Goal: Use online tool/utility: Use online tool/utility

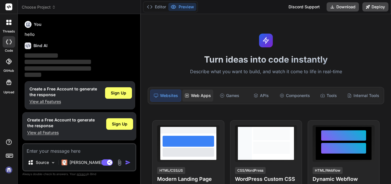
scroll to position [3, 0]
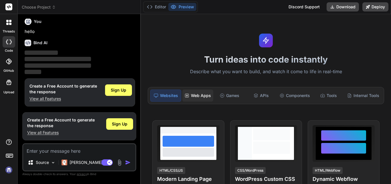
click at [200, 92] on div "Web Apps" at bounding box center [197, 95] width 31 height 12
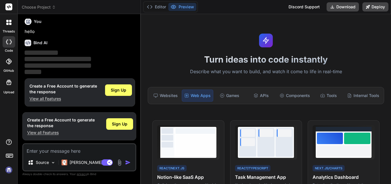
click at [55, 148] on textarea at bounding box center [79, 149] width 112 height 10
click at [121, 163] on img at bounding box center [119, 162] width 7 height 7
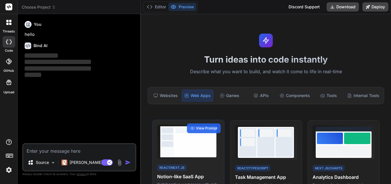
scroll to position [0, 0]
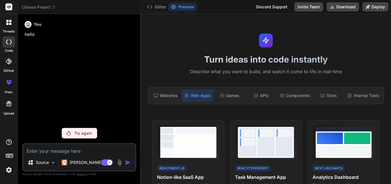
click at [122, 164] on img at bounding box center [119, 162] width 7 height 7
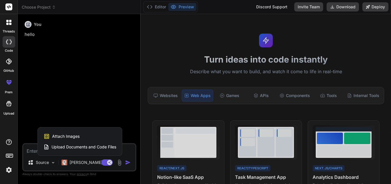
click at [92, 147] on span "Upload Documents and Code Files" at bounding box center [84, 147] width 65 height 6
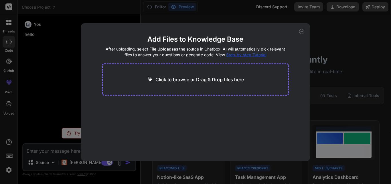
click at [201, 78] on p "Click to browse or Drag & Drop files here" at bounding box center [200, 79] width 89 height 7
click at [300, 31] on icon at bounding box center [301, 31] width 5 height 5
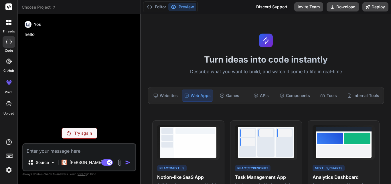
click at [120, 160] on img at bounding box center [119, 162] width 7 height 7
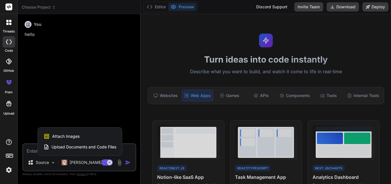
click at [30, 149] on div at bounding box center [195, 92] width 391 height 184
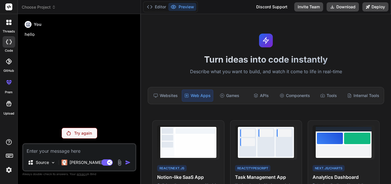
click at [30, 149] on textarea at bounding box center [79, 149] width 112 height 10
paste textarea "Loremi do Sitamet – Consectetur ad Elitsed doe Temporinci (Utlabo Etdo + Magna …"
type textarea "x"
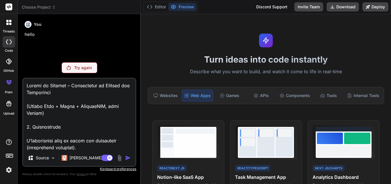
scroll to position [1988, 0]
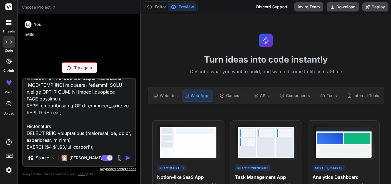
type textarea "Loremi do Sitamet – Consectetur ad Elitsed doe Temporinci (Utlabo Etdo + Magna …"
click at [127, 154] on div "Agent Mode. When this toggle is activated, AI automatically makes decisions, re…" at bounding box center [116, 157] width 33 height 7
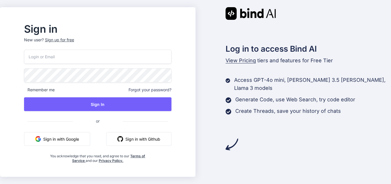
click at [81, 138] on button "Sign in with Google" at bounding box center [57, 139] width 66 height 14
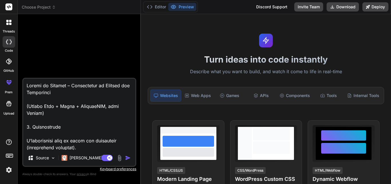
click at [127, 156] on img "button" at bounding box center [128, 158] width 6 height 6
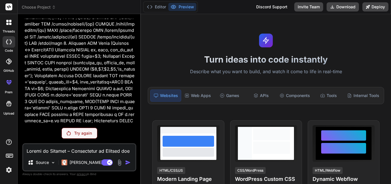
scroll to position [663, 0]
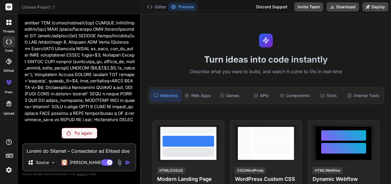
click at [77, 135] on p "Try again" at bounding box center [83, 133] width 18 height 6
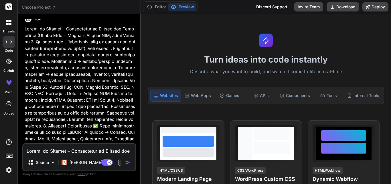
scroll to position [0, 0]
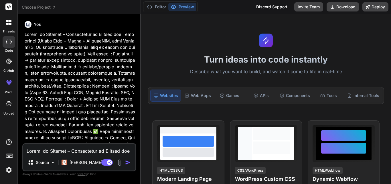
drag, startPoint x: 77, startPoint y: 135, endPoint x: 86, endPoint y: 131, distance: 9.5
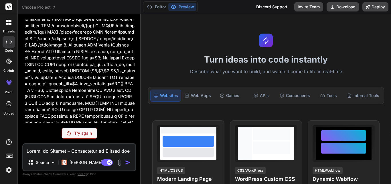
scroll to position [663, 0]
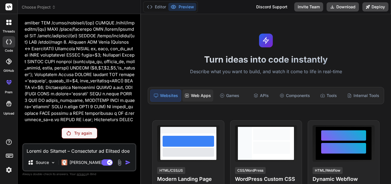
click at [198, 93] on div "Web Apps" at bounding box center [197, 95] width 31 height 12
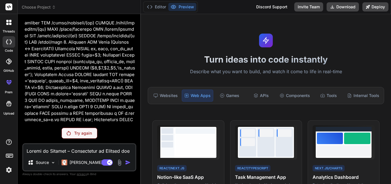
click at [66, 135] on div "Try again" at bounding box center [80, 132] width 36 height 11
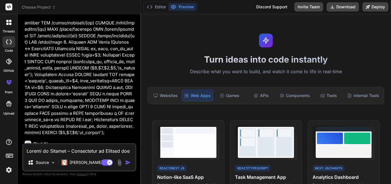
type textarea "x"
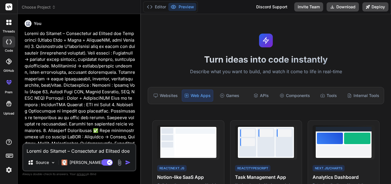
scroll to position [0, 0]
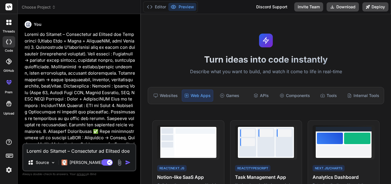
click at [128, 162] on img "button" at bounding box center [128, 162] width 6 height 6
click at [94, 151] on textarea at bounding box center [79, 149] width 112 height 10
paste textarea "Loremi do Sitamet – Consectetur ad Elitsed doe Temporinci (Utlabo Etdo + Magna …"
type textarea "x"
type textarea "Loremi do Sitamet – Consectetur ad Elitsed doe Temporinci (Utlabo Etdo + Magna …"
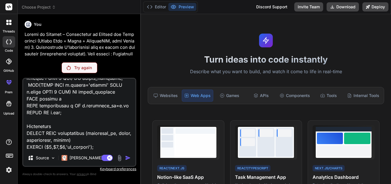
type textarea "x"
type textarea "Loremi do Sitamet – Consectetur ad Elitsed doe Temporinci (Utlabo Etdo + Magna …"
click at [8, 169] on img at bounding box center [9, 170] width 10 height 10
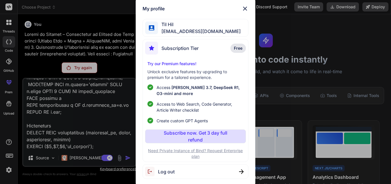
click at [245, 11] on img at bounding box center [245, 8] width 7 height 7
